Goal: Transaction & Acquisition: Purchase product/service

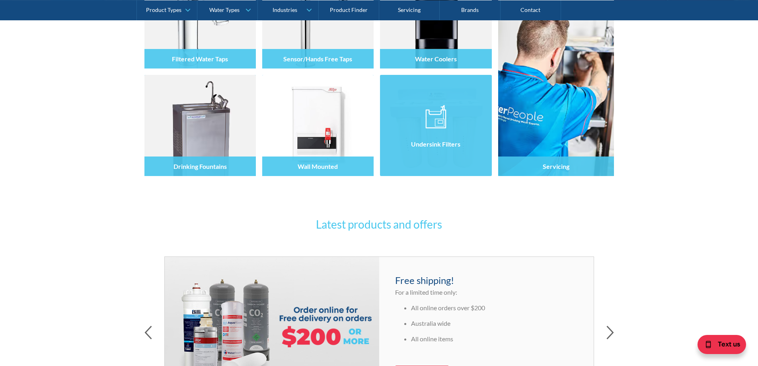
click at [410, 144] on div "Undersink Filters" at bounding box center [435, 143] width 111 height 19
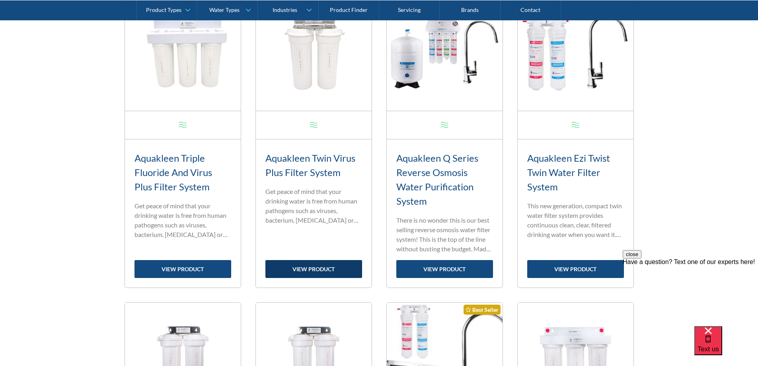
click at [308, 263] on link "view product" at bounding box center [313, 269] width 97 height 18
